Goal: Task Accomplishment & Management: Use online tool/utility

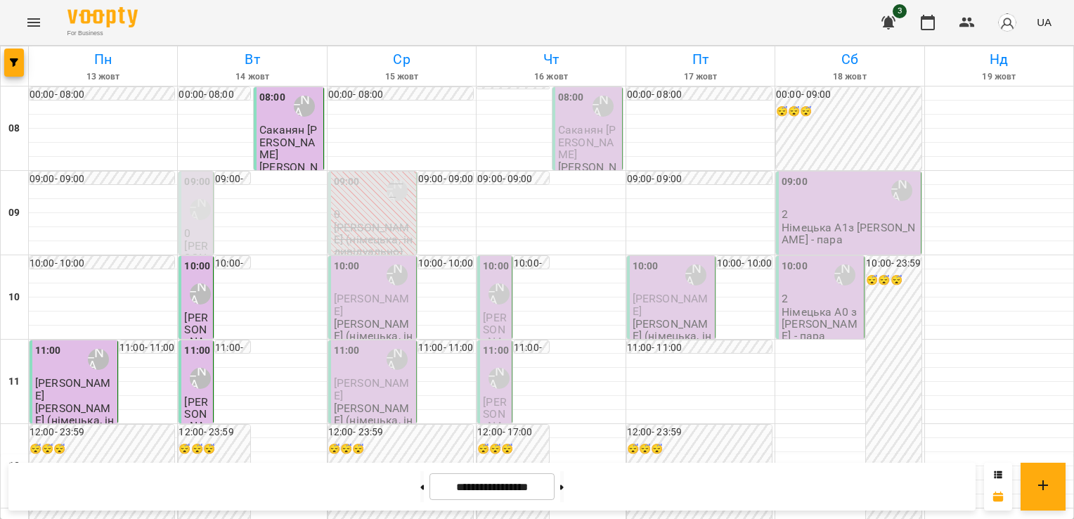
click at [477, 403] on div "11:00 [PERSON_NAME] (н) [PERSON_NAME] [PERSON_NAME] (німецька, індивідуально)" at bounding box center [494, 455] width 35 height 230
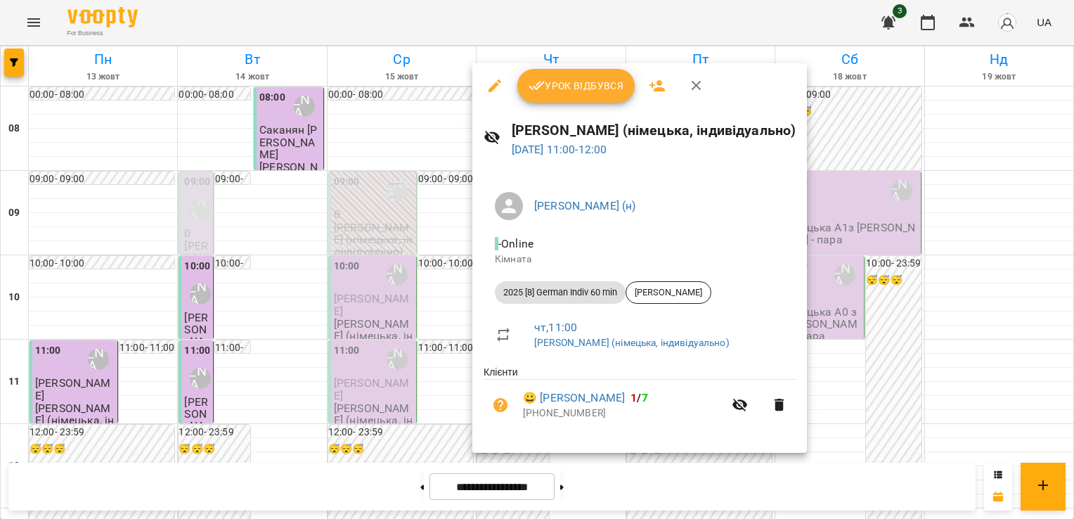
click at [691, 89] on icon "button" at bounding box center [696, 86] width 10 height 10
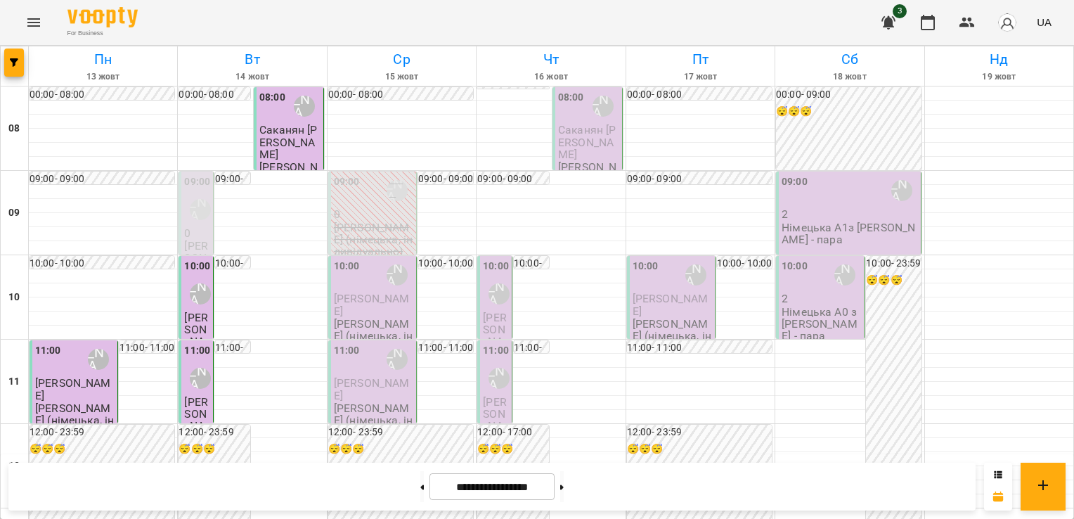
click at [377, 318] on p "[PERSON_NAME] (німецька, індивідуально)" at bounding box center [373, 336] width 79 height 37
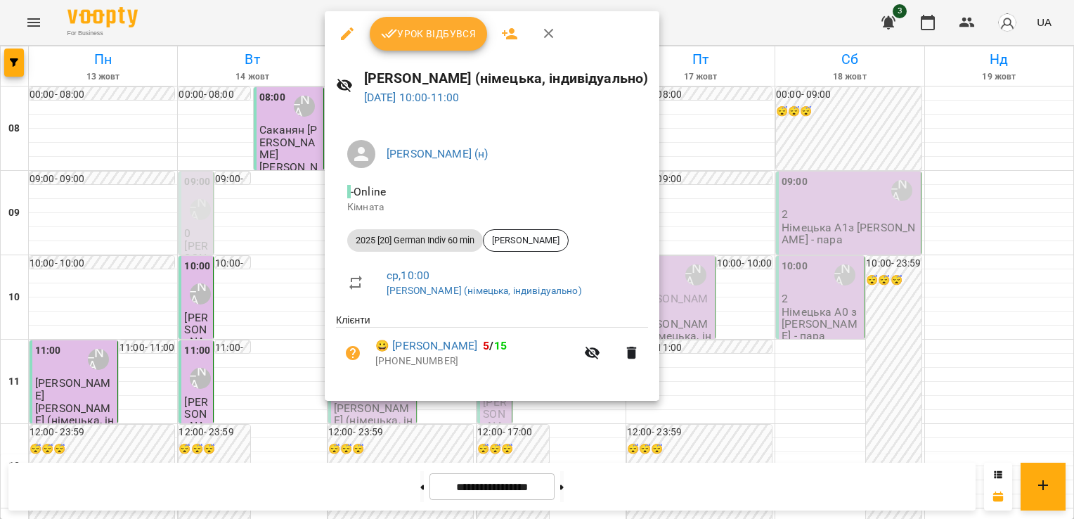
click at [439, 38] on span "Урок відбувся" at bounding box center [429, 33] width 96 height 17
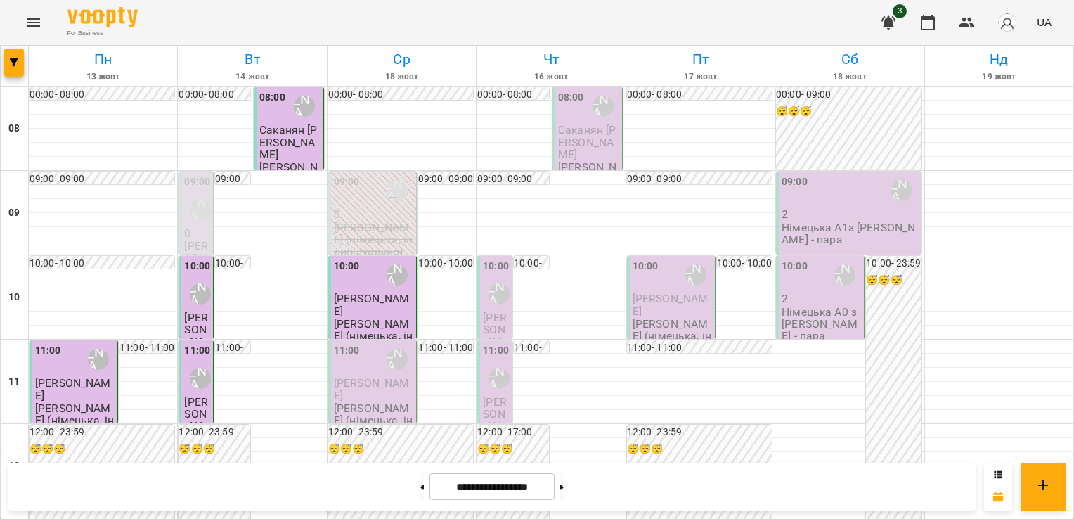
click at [348, 289] on div "10:00" at bounding box center [347, 275] width 26 height 32
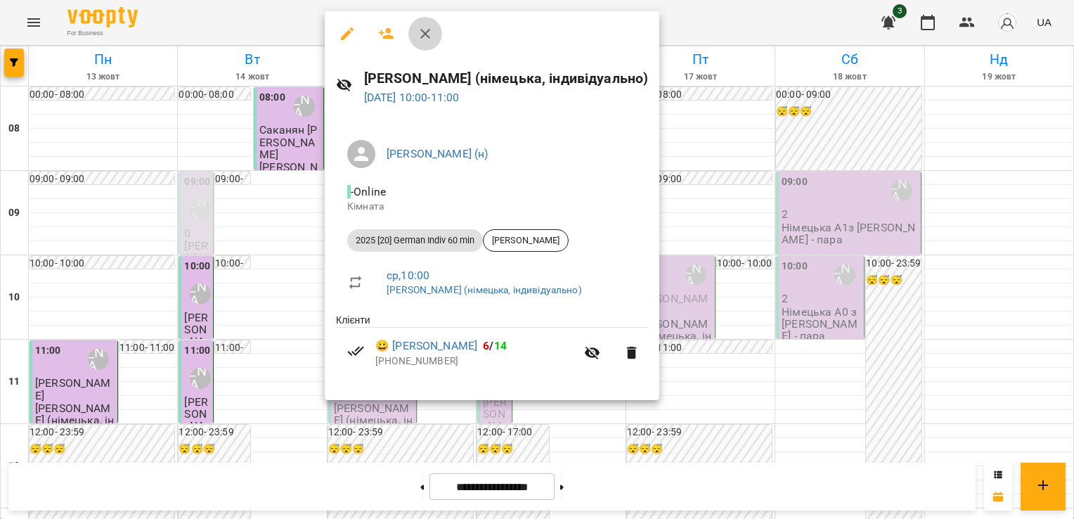
click at [427, 31] on icon "button" at bounding box center [425, 34] width 10 height 10
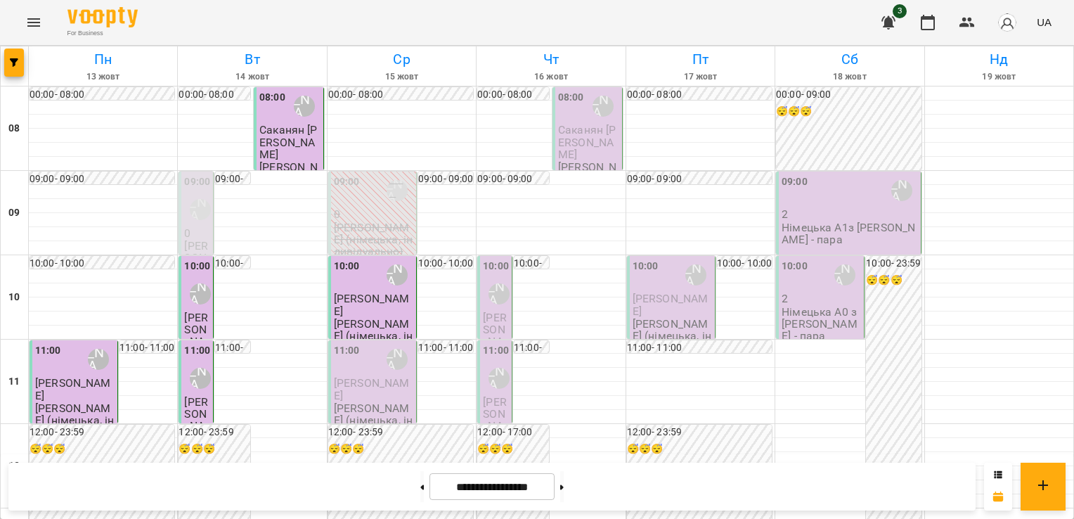
click at [369, 361] on div "11:00 [PERSON_NAME] (н)" at bounding box center [373, 359] width 79 height 32
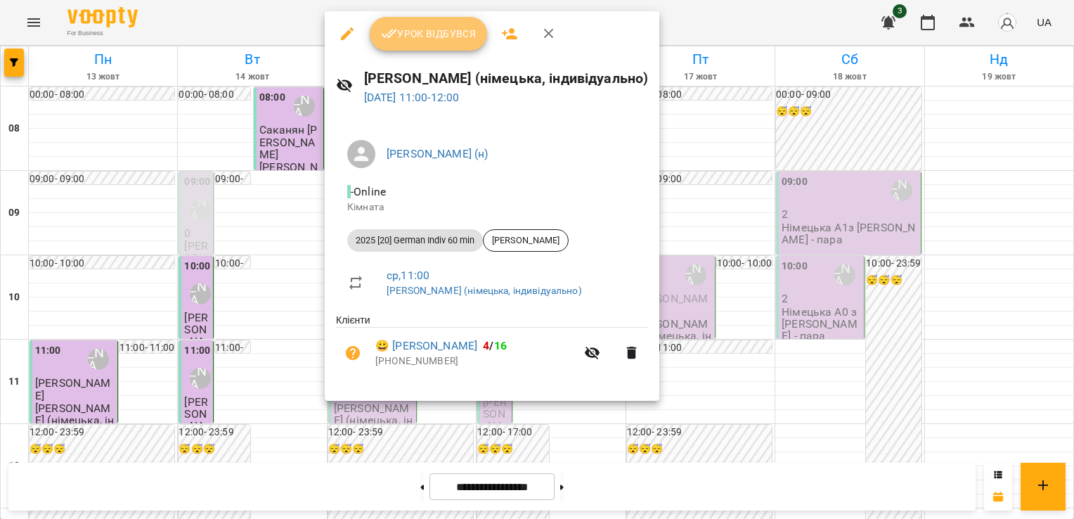
click at [417, 39] on span "Урок відбувся" at bounding box center [429, 33] width 96 height 17
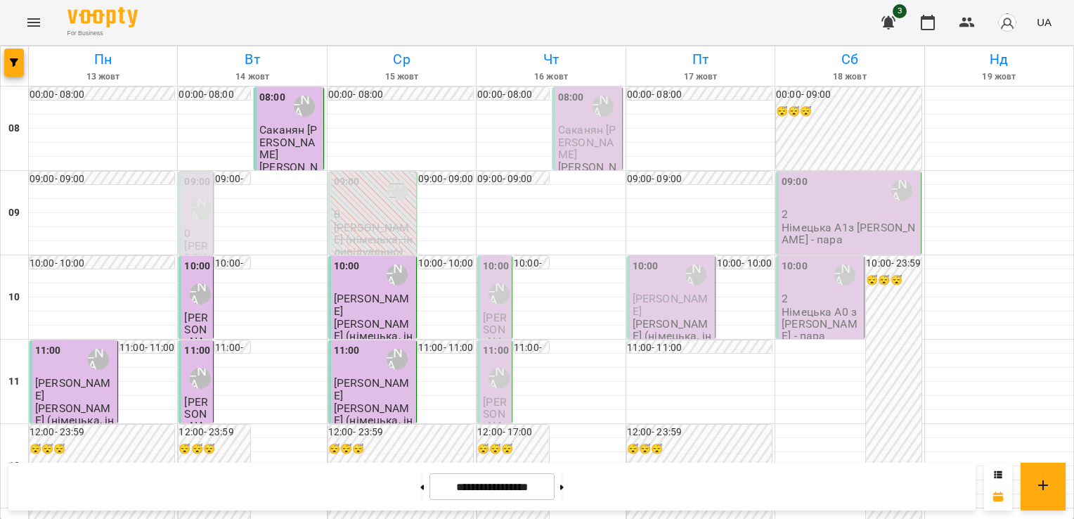
click at [356, 280] on div "10:00 [PERSON_NAME] (н)" at bounding box center [373, 275] width 79 height 32
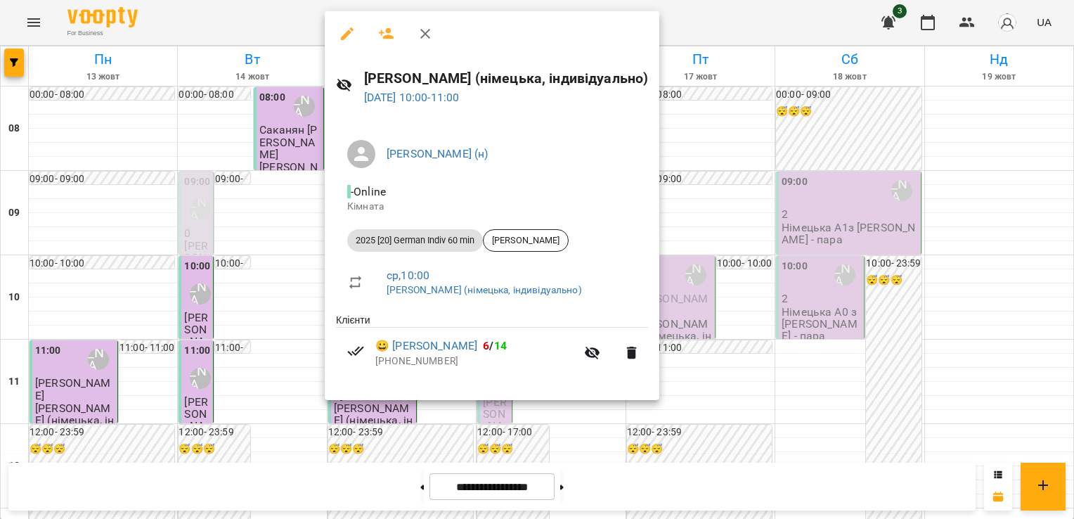
click at [206, 317] on div at bounding box center [537, 259] width 1074 height 519
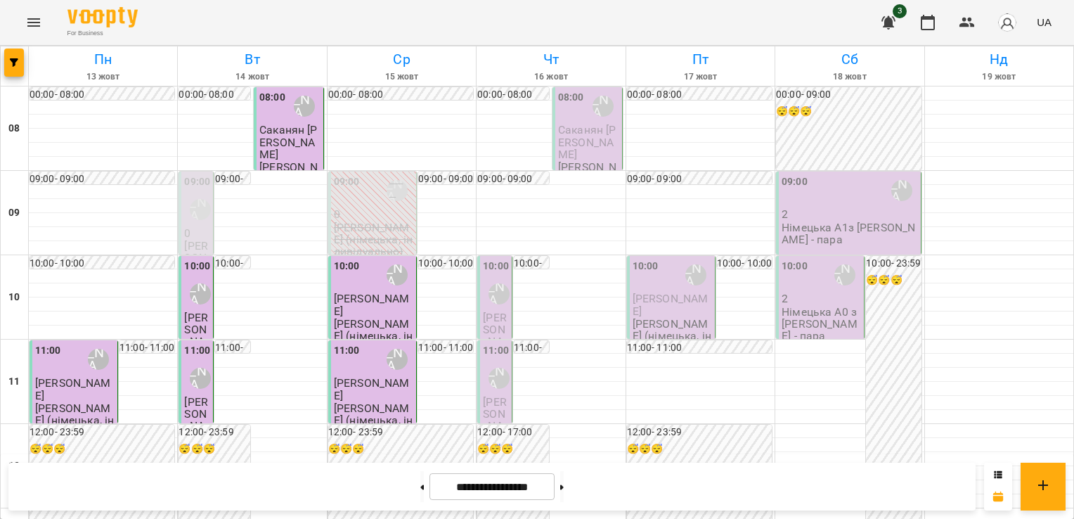
click at [379, 381] on span "[PERSON_NAME]" at bounding box center [372, 388] width 76 height 25
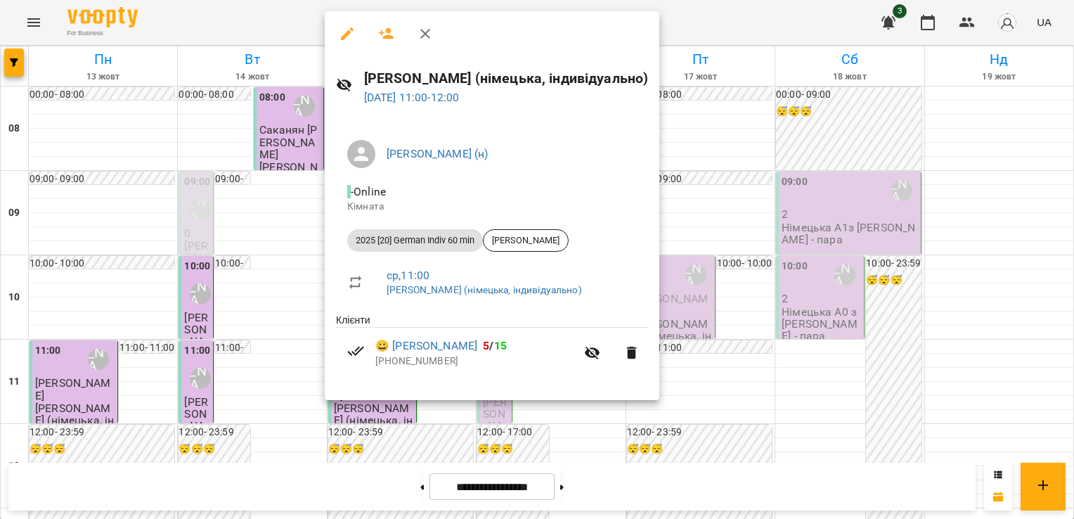
click at [273, 291] on div at bounding box center [537, 259] width 1074 height 519
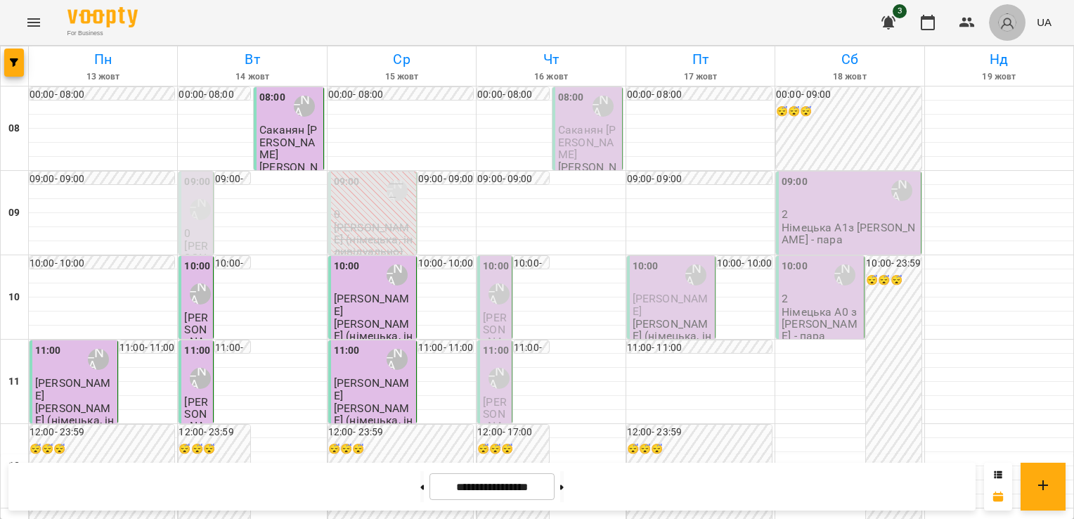
click at [1007, 17] on img "button" at bounding box center [1007, 23] width 20 height 20
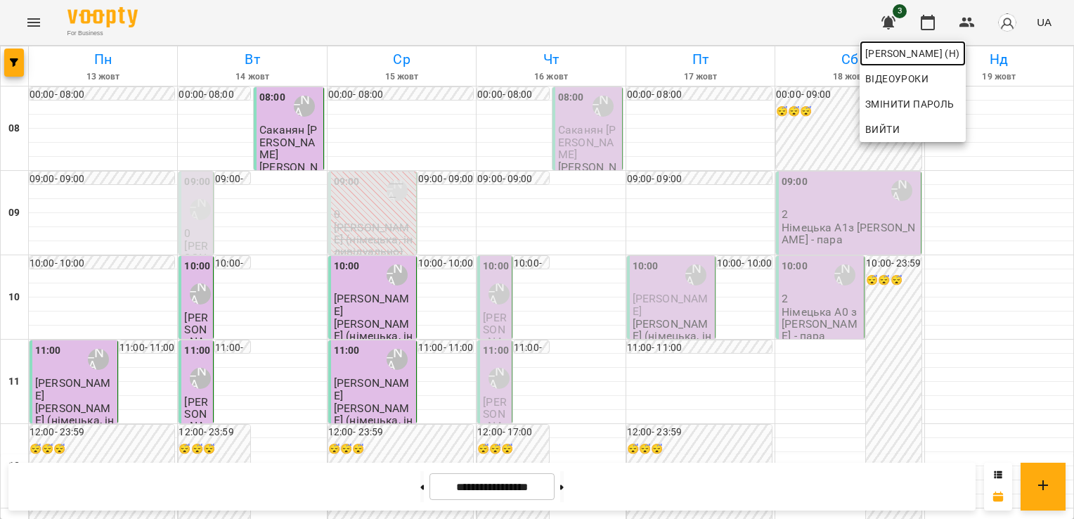
click at [960, 58] on span "[PERSON_NAME] (н)" at bounding box center [912, 53] width 95 height 17
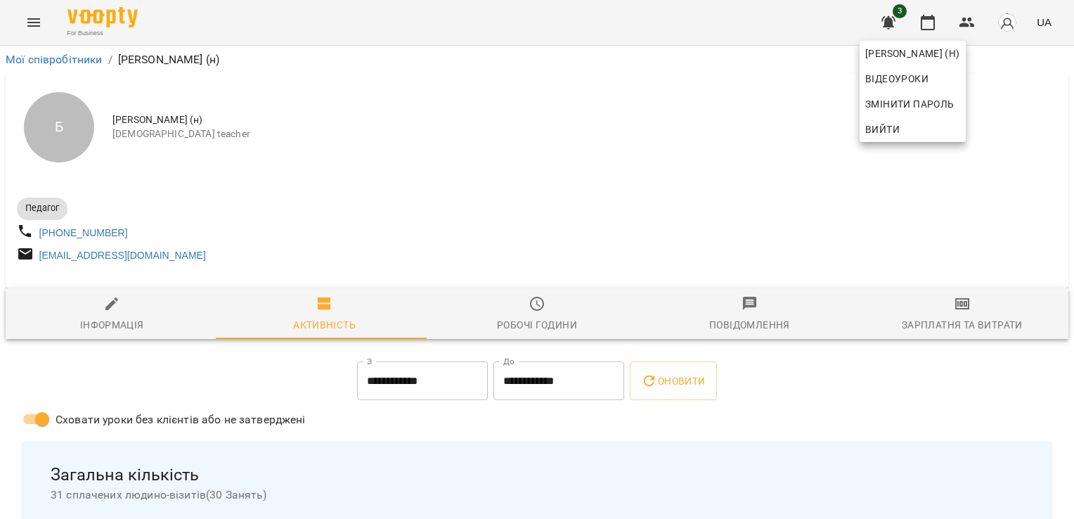
click at [959, 301] on div at bounding box center [537, 259] width 1074 height 519
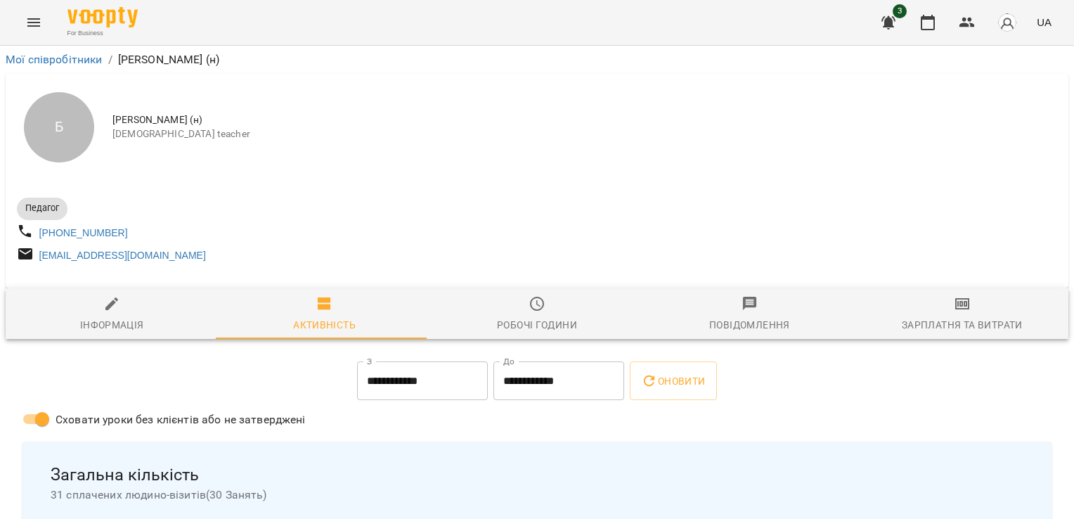
click at [957, 304] on icon "button" at bounding box center [962, 303] width 14 height 11
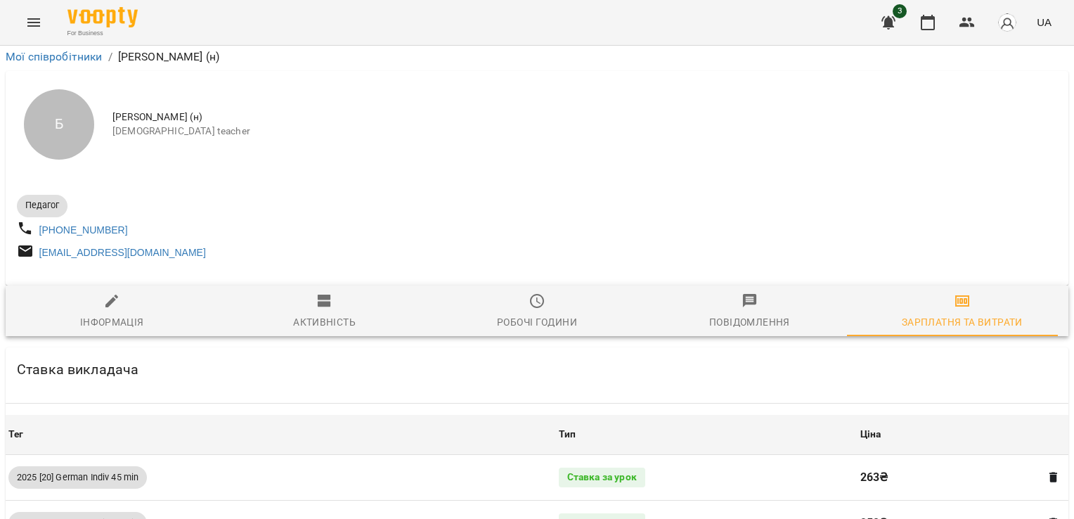
scroll to position [1195, 0]
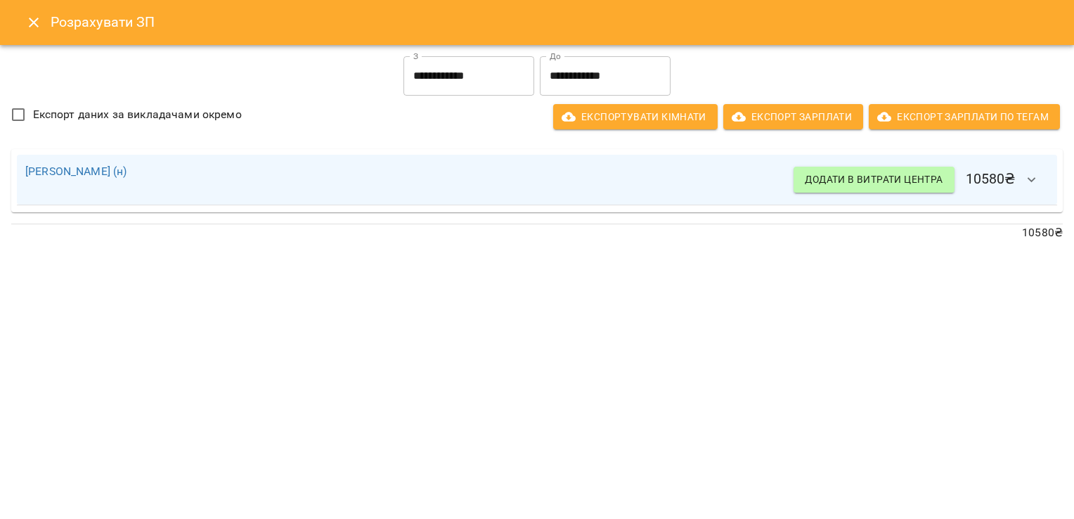
click at [23, 22] on button "Close" at bounding box center [34, 23] width 34 height 34
